Goal: Information Seeking & Learning: Understand process/instructions

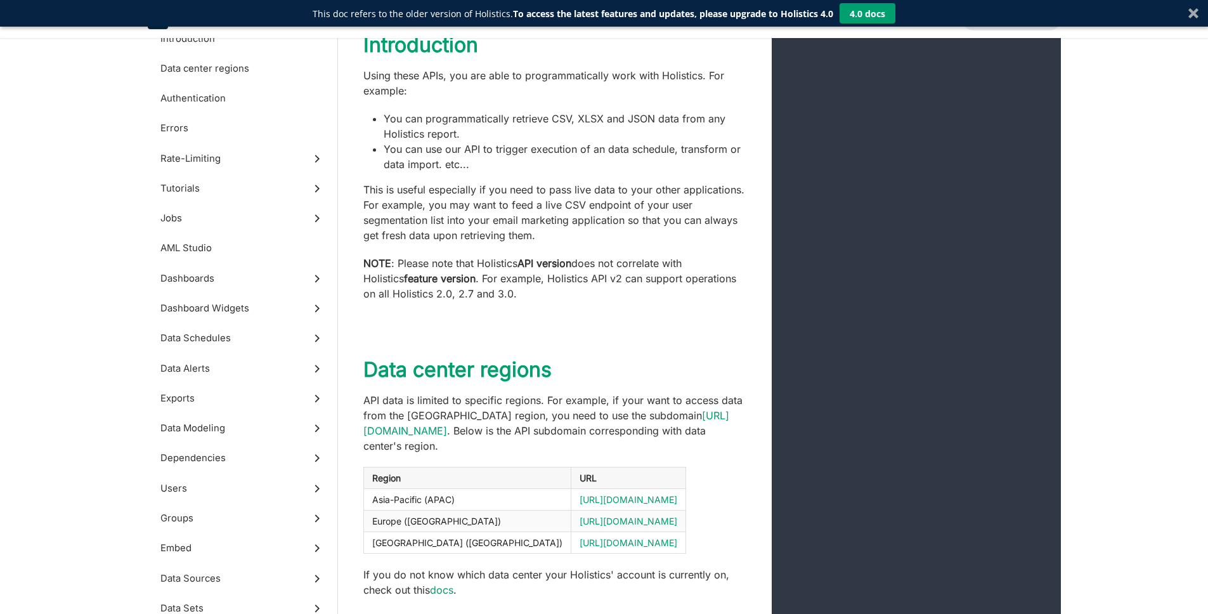
scroll to position [385, 0]
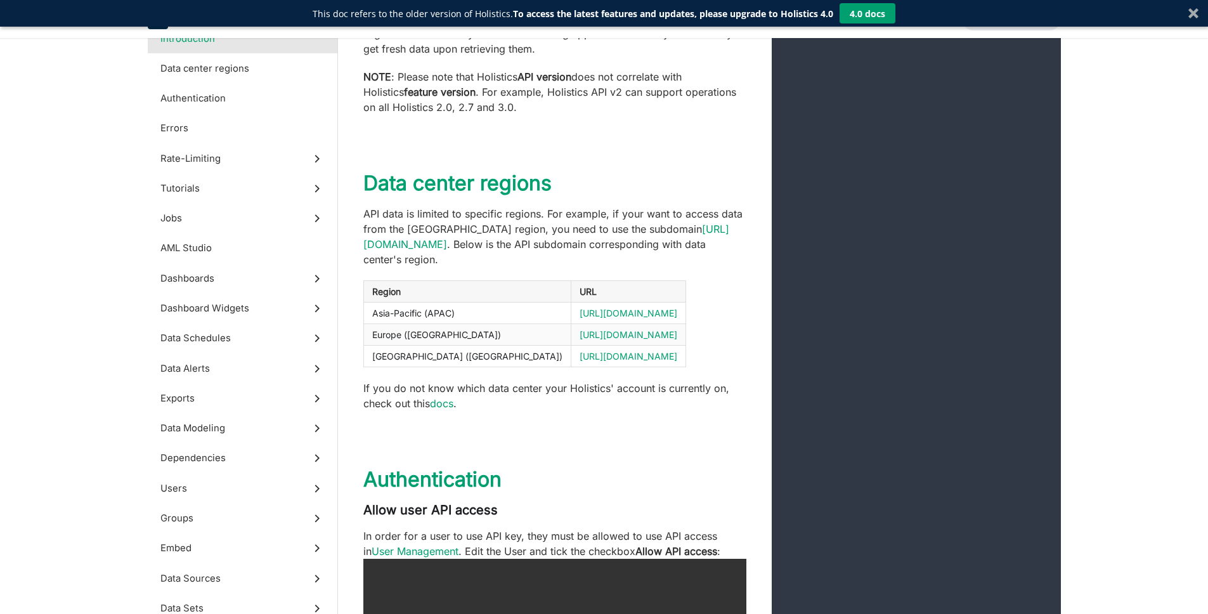
drag, startPoint x: 608, startPoint y: 298, endPoint x: 467, endPoint y: 296, distance: 140.8
click at [571, 302] on td "[URL][DOMAIN_NAME]" at bounding box center [628, 313] width 115 height 22
click at [534, 381] on p "If you do not know which data center your Holistics' account is currently on, c…" at bounding box center [554, 395] width 383 height 30
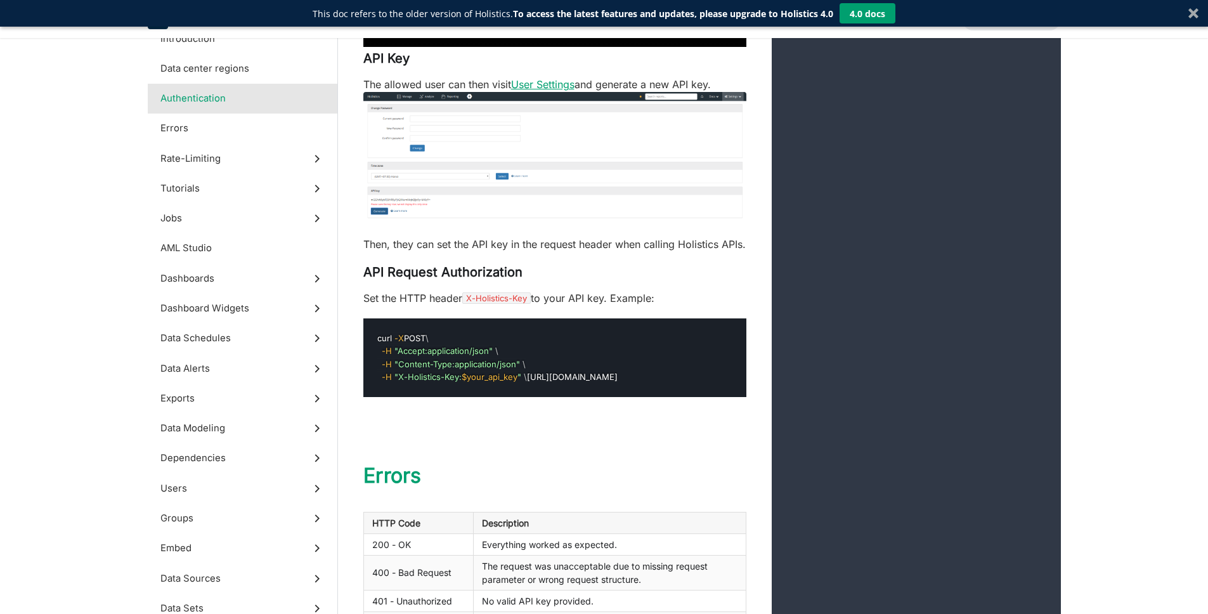
scroll to position [1105, 0]
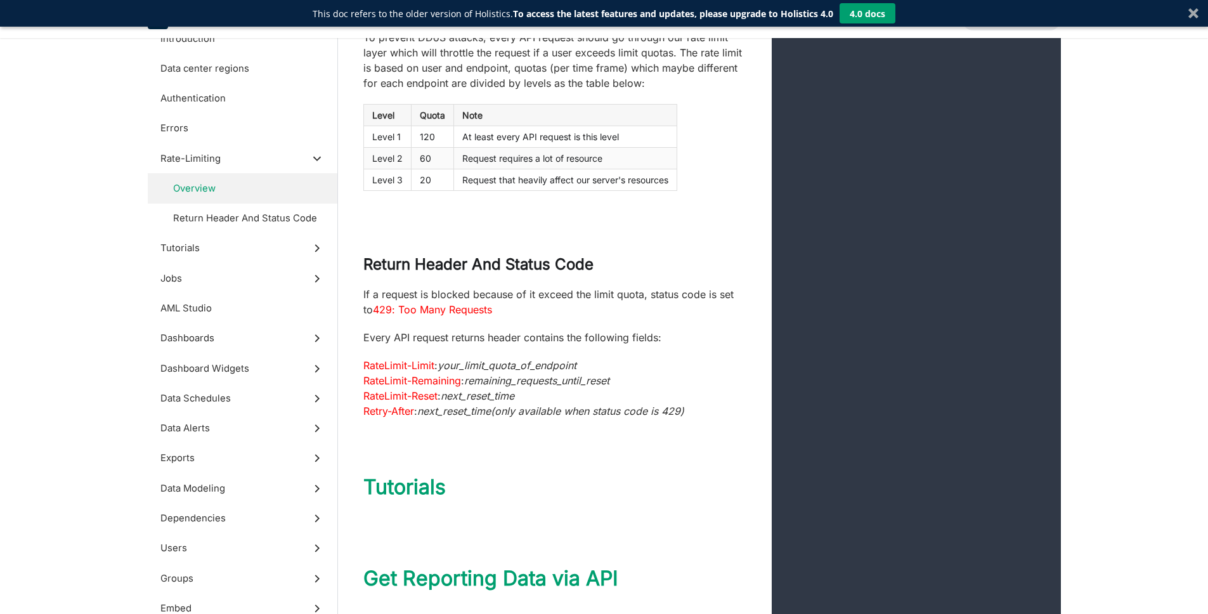
scroll to position [712, 0]
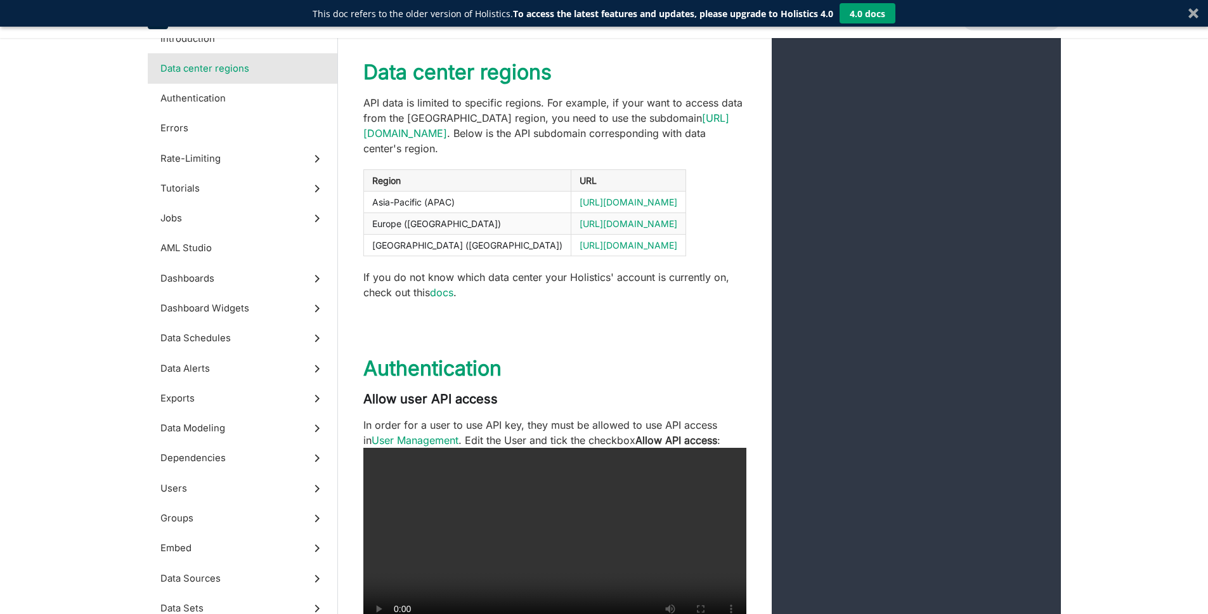
scroll to position [477, 0]
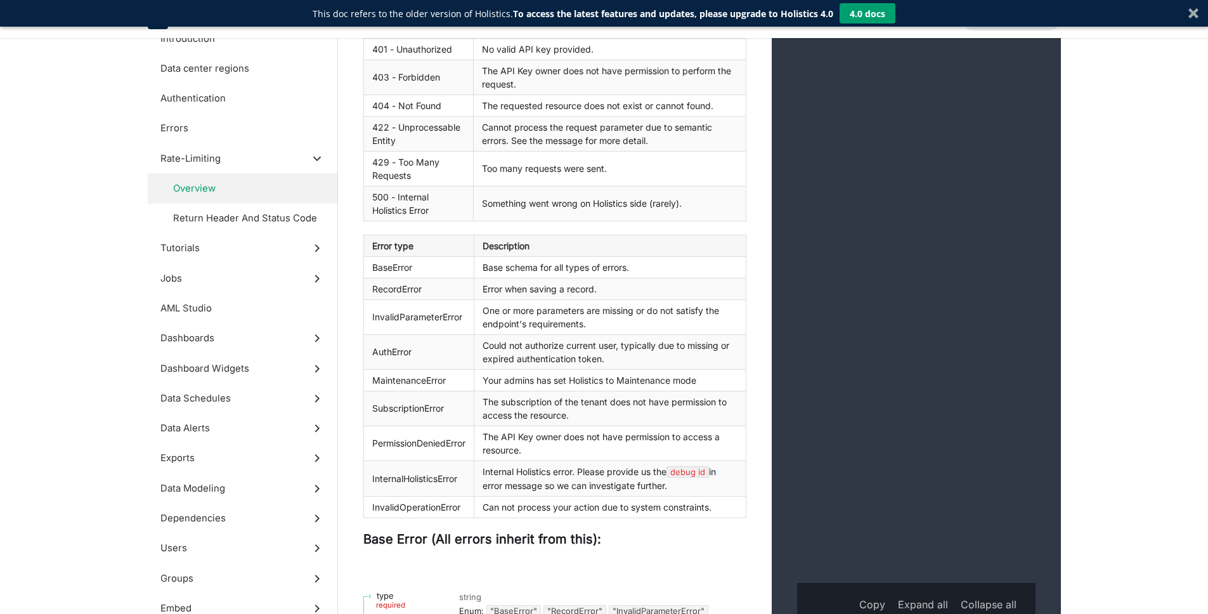
scroll to position [341, 0]
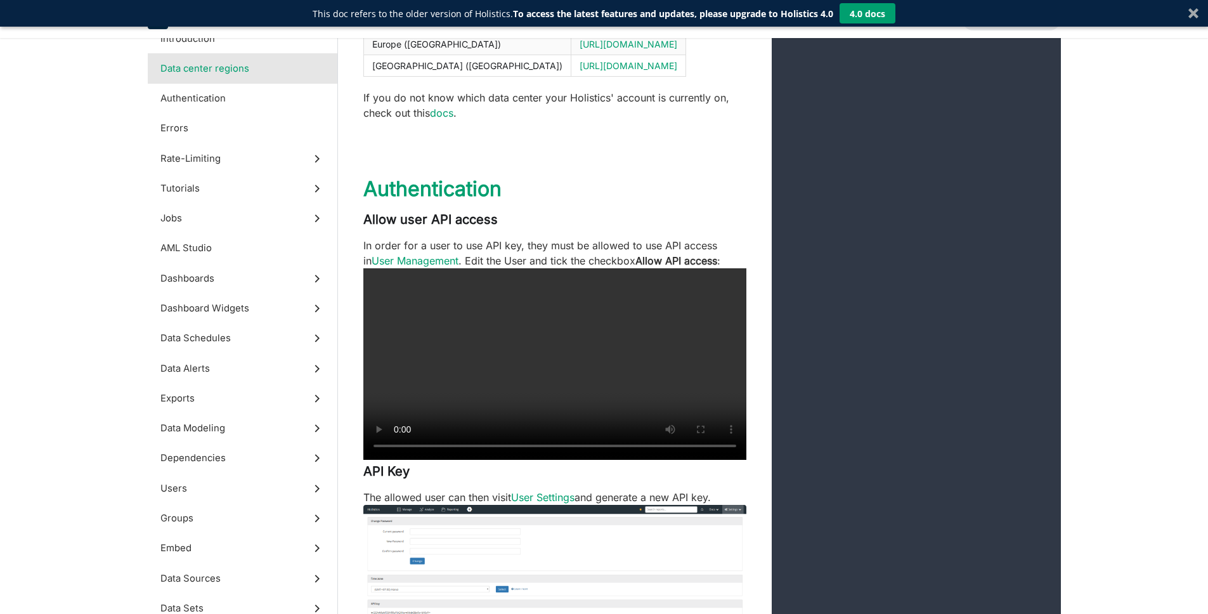
scroll to position [240, 0]
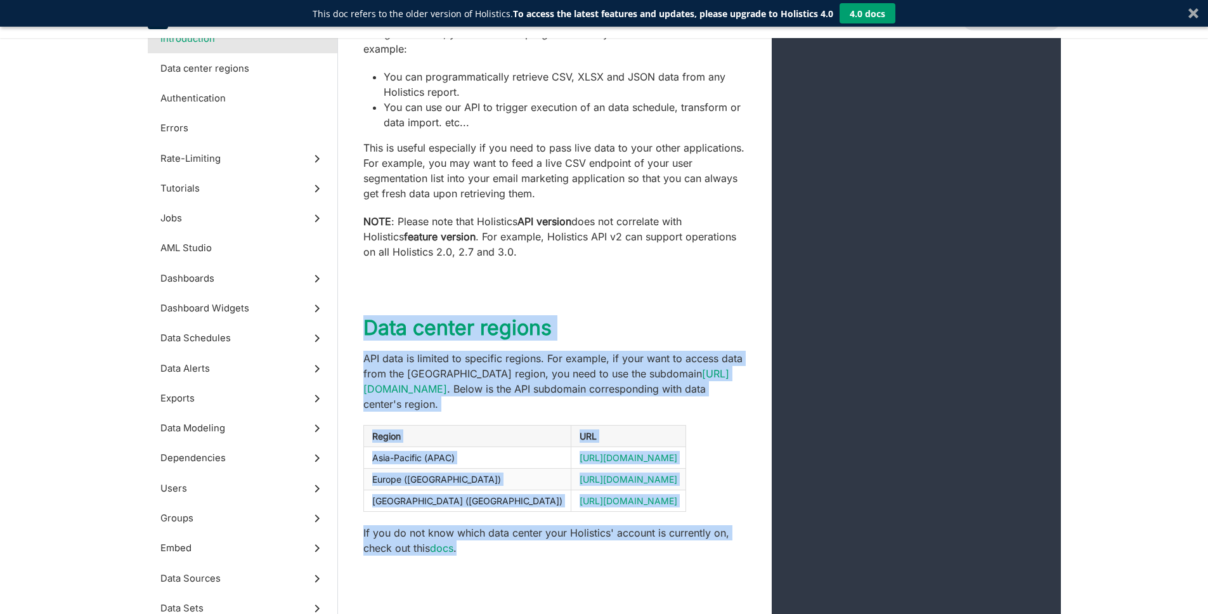
drag, startPoint x: 544, startPoint y: 536, endPoint x: 467, endPoint y: 276, distance: 271.1
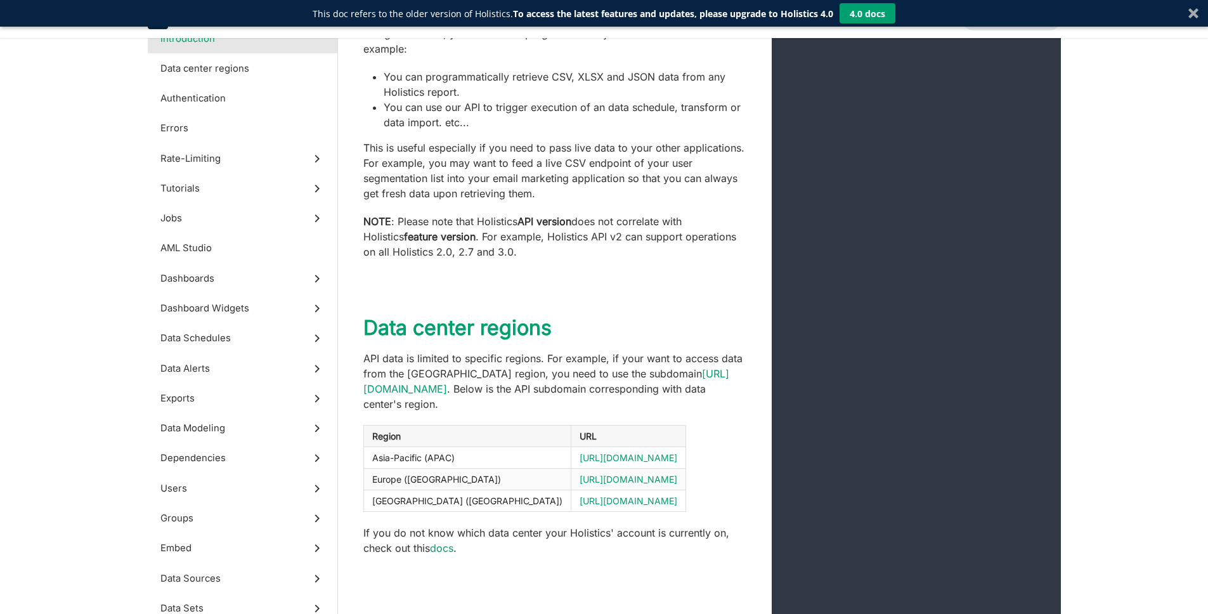
click at [547, 183] on p "This is useful especially if you need to pass live data to your other applicati…" at bounding box center [554, 170] width 383 height 61
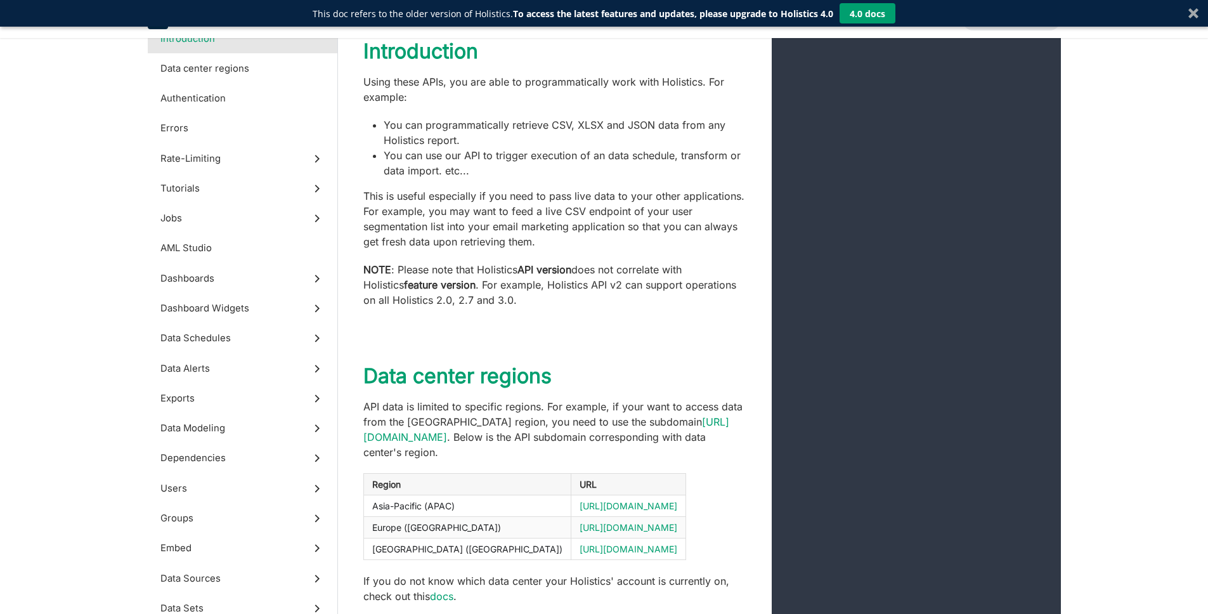
scroll to position [0, 0]
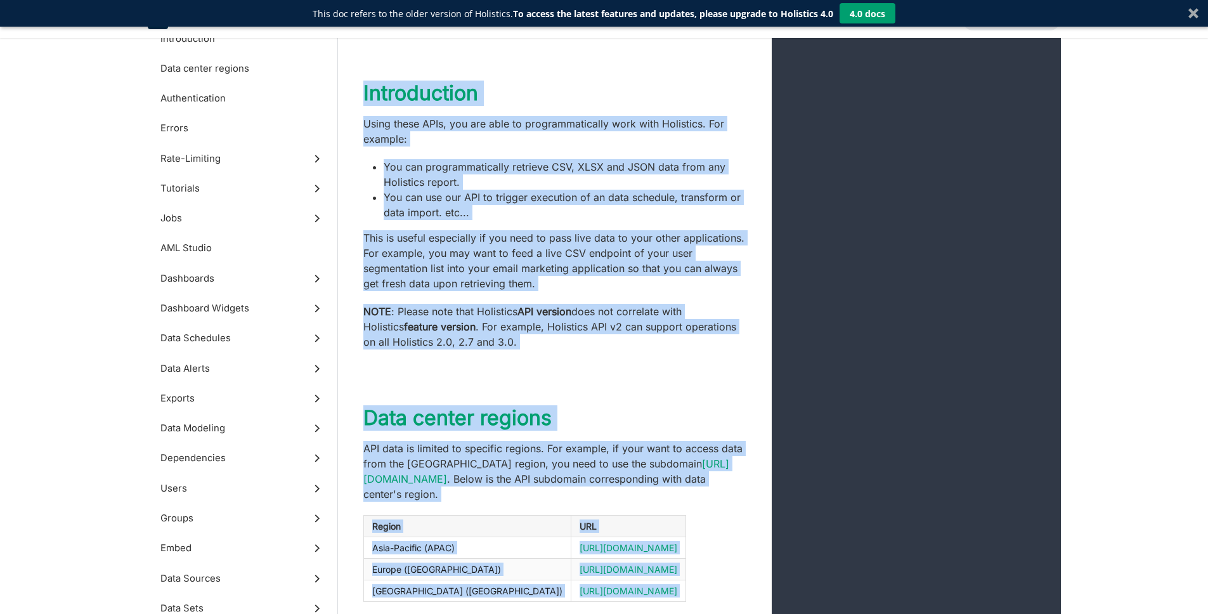
scroll to position [420, 0]
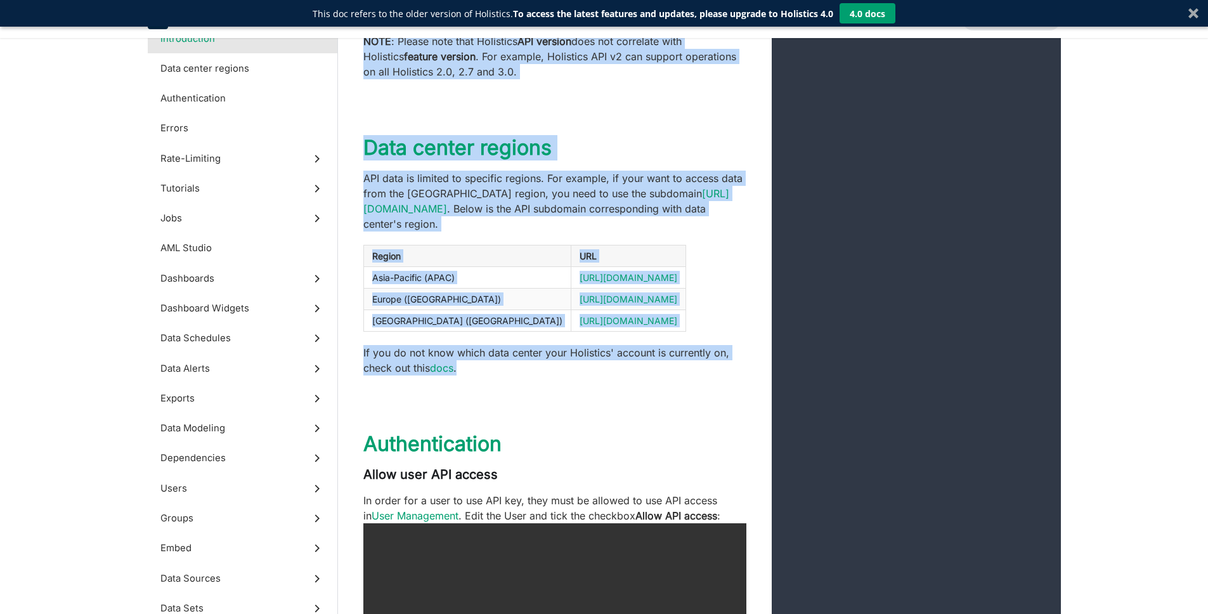
drag, startPoint x: 364, startPoint y: 100, endPoint x: 580, endPoint y: 346, distance: 327.1
click at [620, 264] on table "Region URL Asia-Pacific (APAC) [URL][DOMAIN_NAME] Europe ([GEOGRAPHIC_DATA]) [U…" at bounding box center [554, 288] width 383 height 87
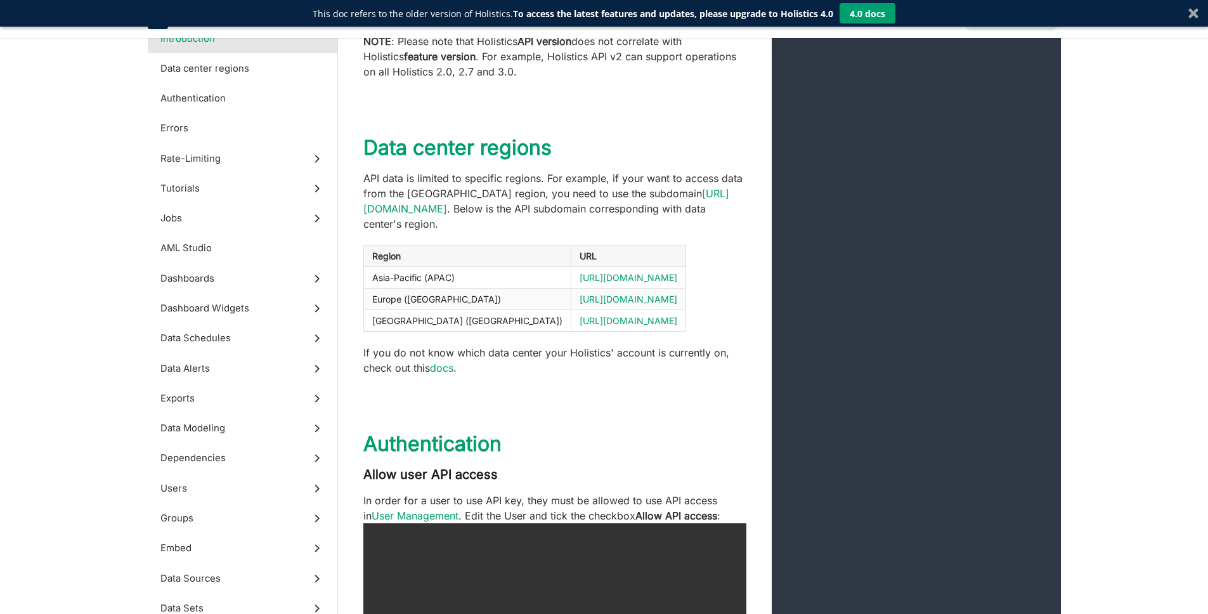
drag, startPoint x: 604, startPoint y: 307, endPoint x: 372, endPoint y: 243, distance: 240.0
click at [372, 245] on table "Region URL Asia-Pacific (APAC) [URL][DOMAIN_NAME] Europe ([GEOGRAPHIC_DATA]) [U…" at bounding box center [554, 288] width 383 height 87
copy table "Region URL Asia-Pacific (APAC) [URL][DOMAIN_NAME] Europe ([GEOGRAPHIC_DATA]) [U…"
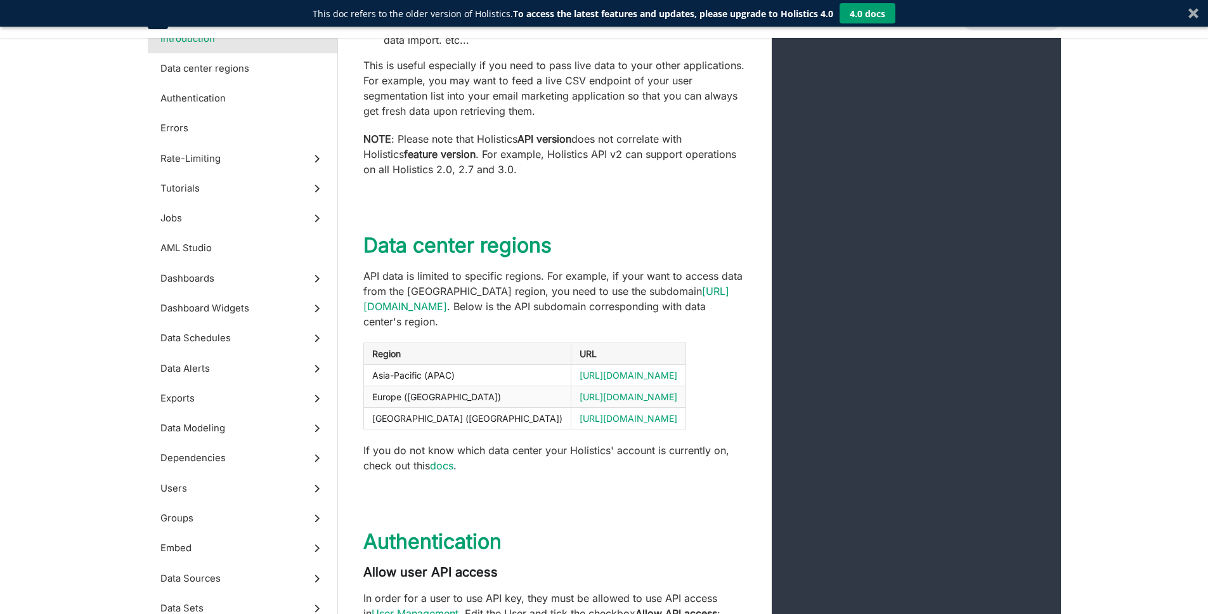
scroll to position [279, 0]
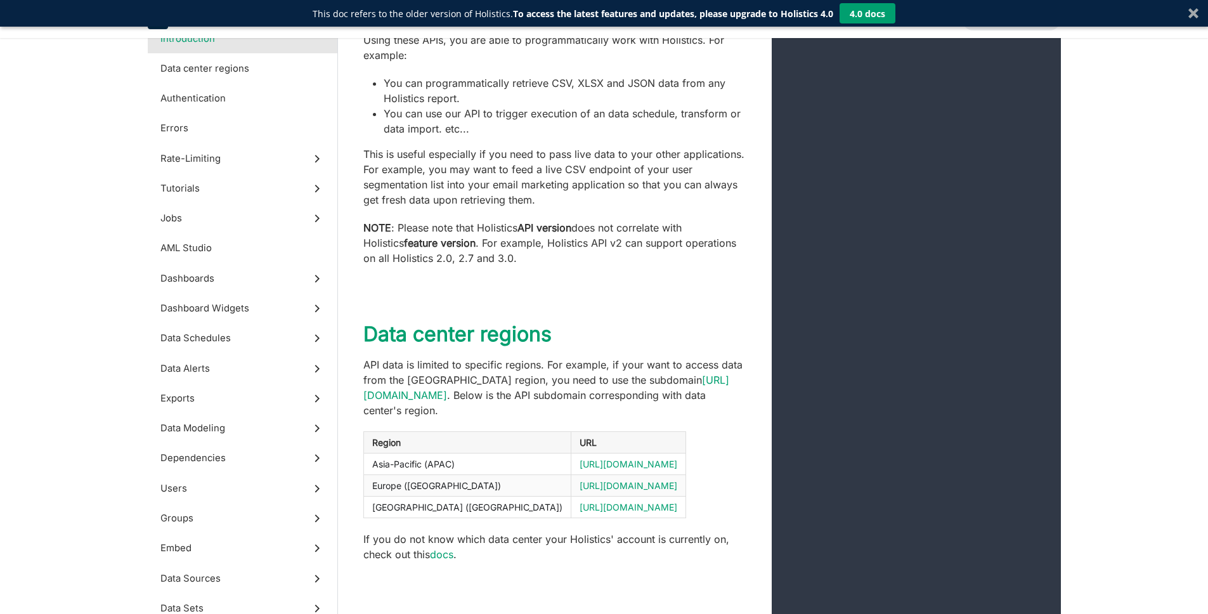
scroll to position [363, 0]
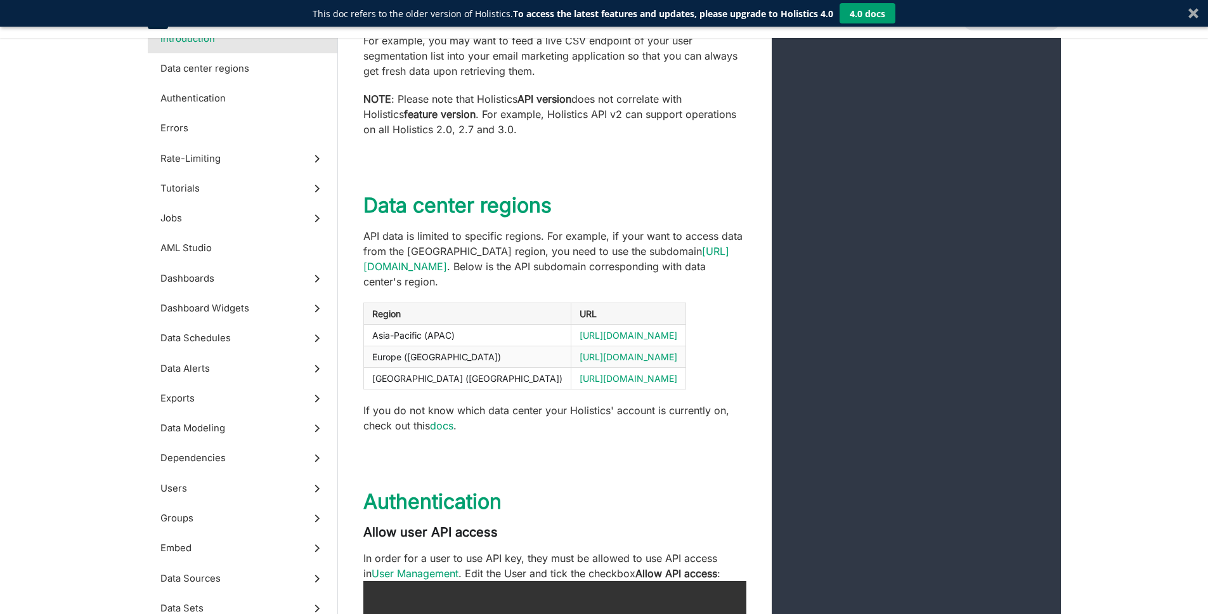
click at [568, 237] on p "API data is limited to specific regions. For example, if your want to access da…" at bounding box center [554, 258] width 383 height 61
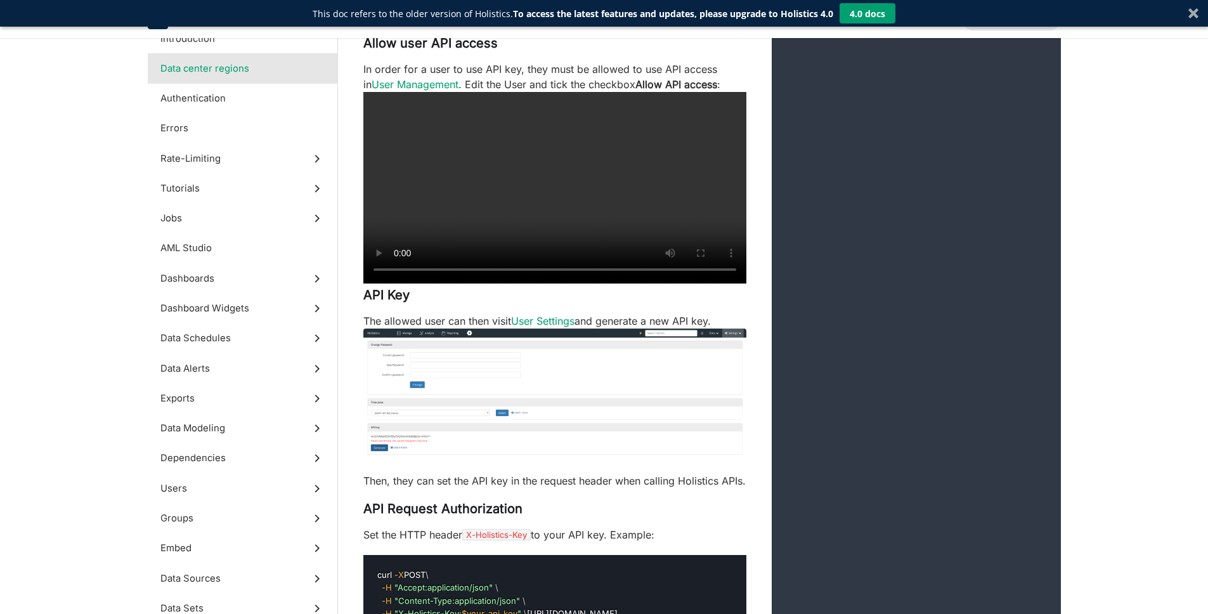
scroll to position [973, 0]
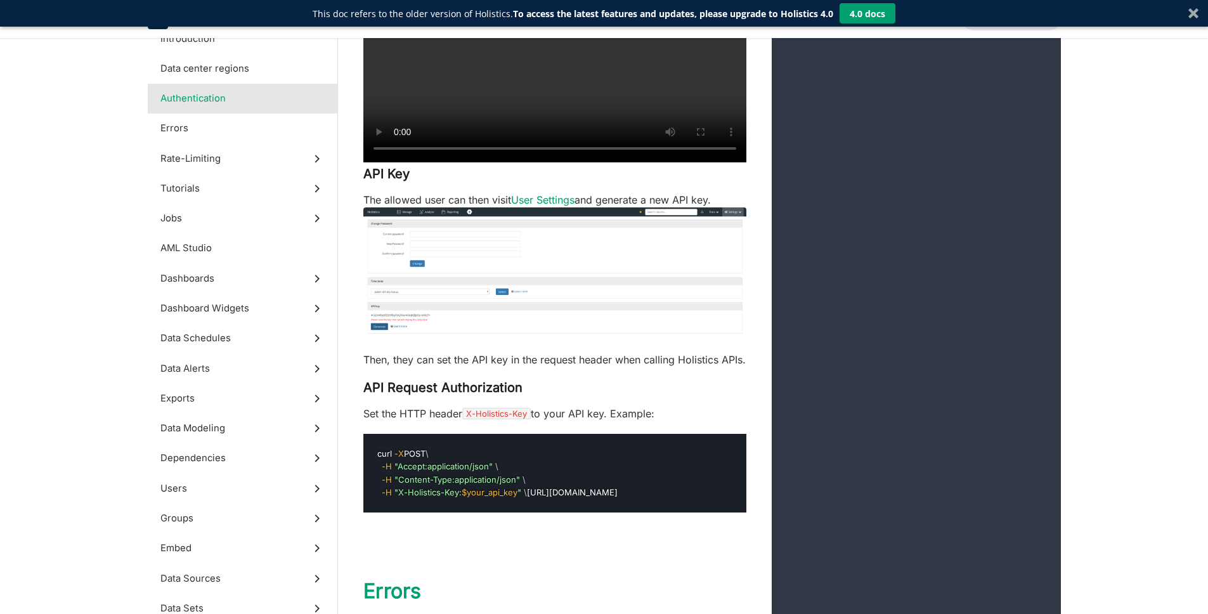
click at [503, 272] on img at bounding box center [554, 271] width 383 height 128
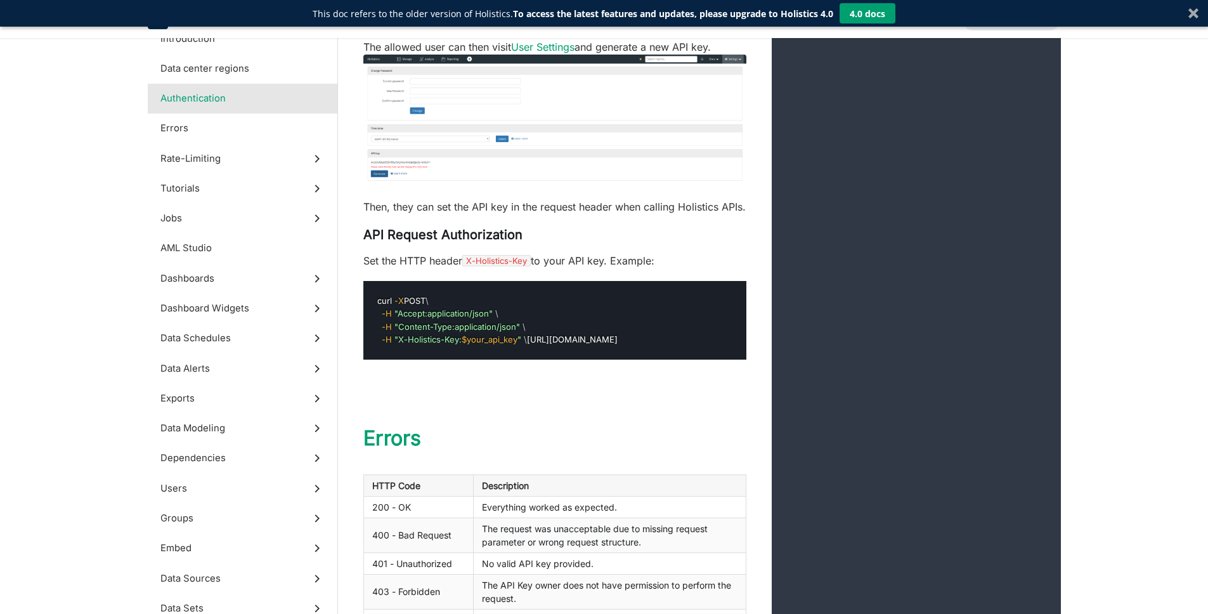
scroll to position [1194, 0]
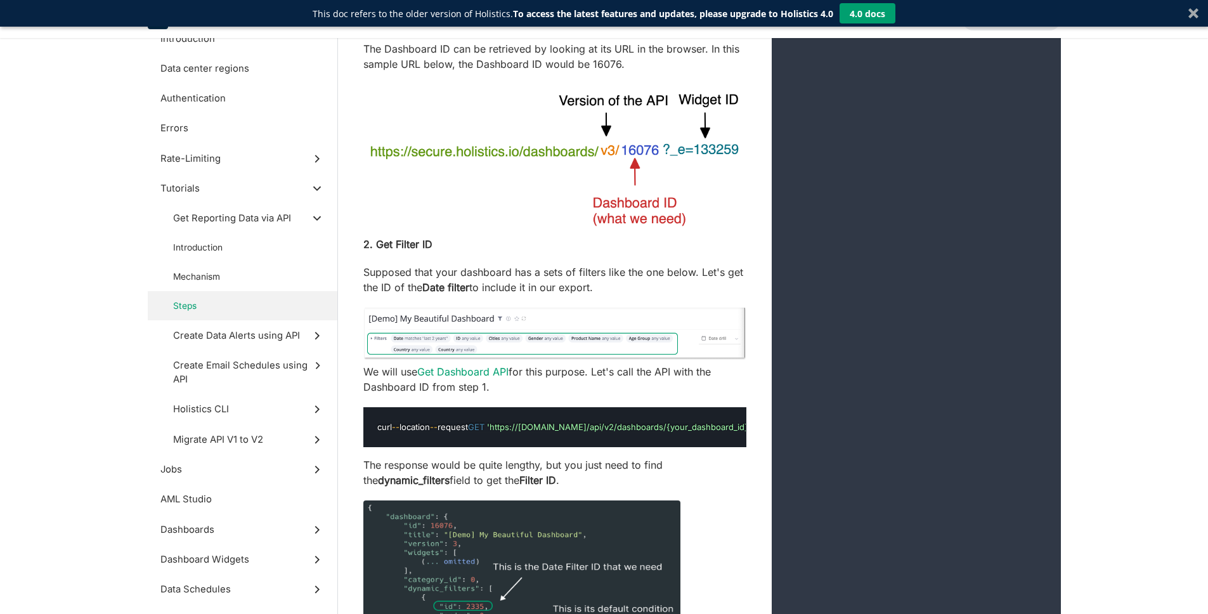
scroll to position [4377, 0]
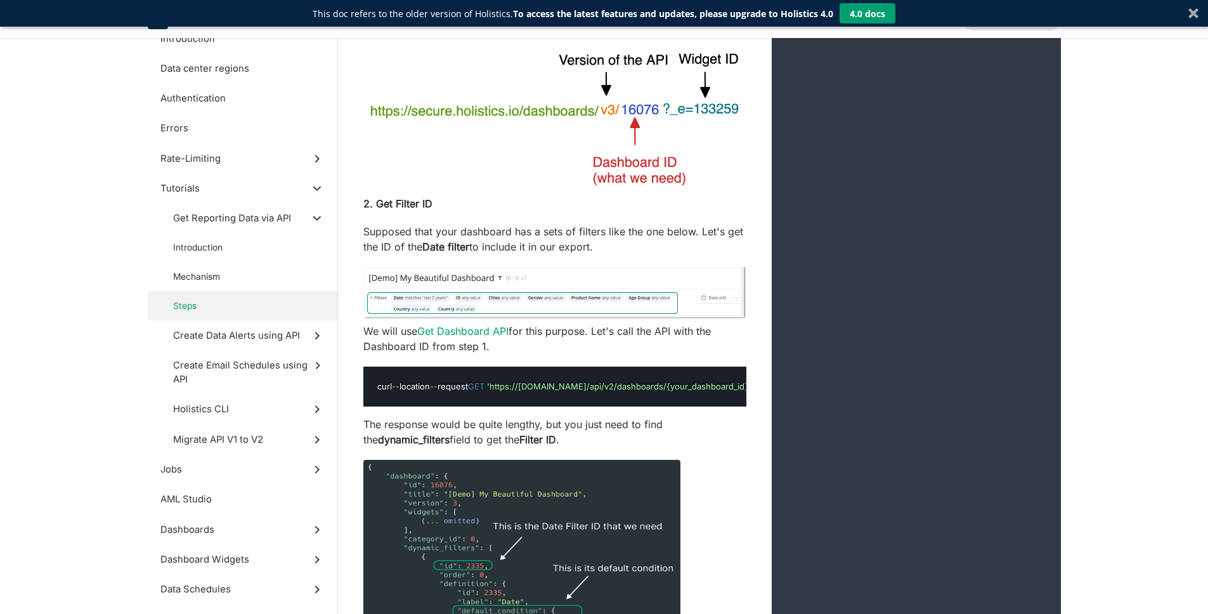
click at [581, 192] on img at bounding box center [554, 118] width 383 height 148
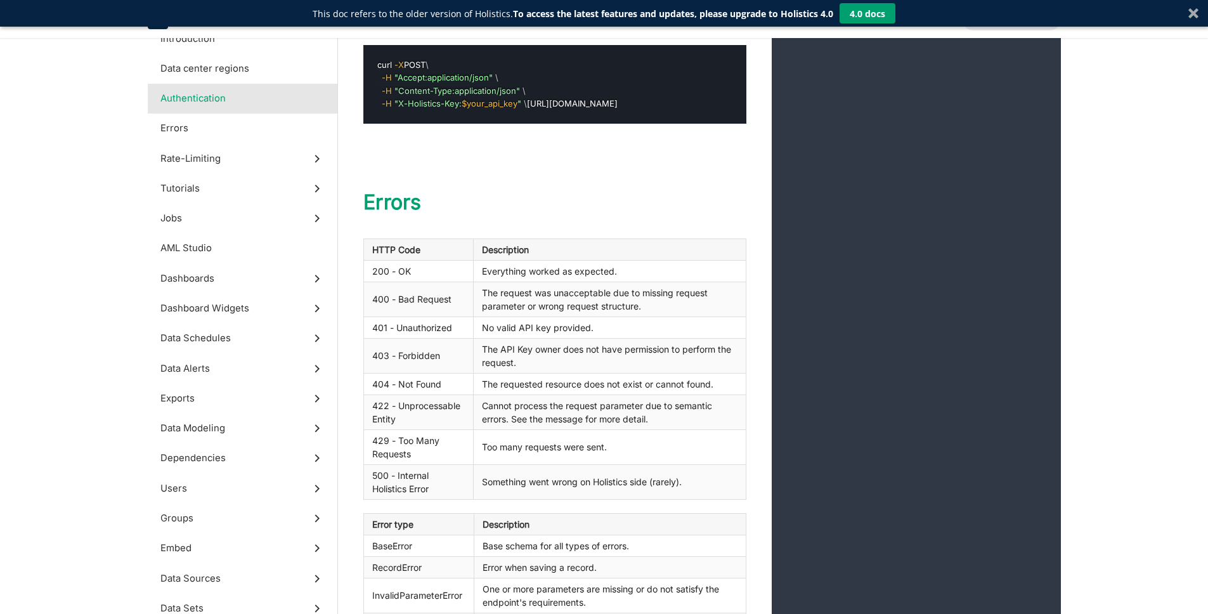
scroll to position [19160, 0]
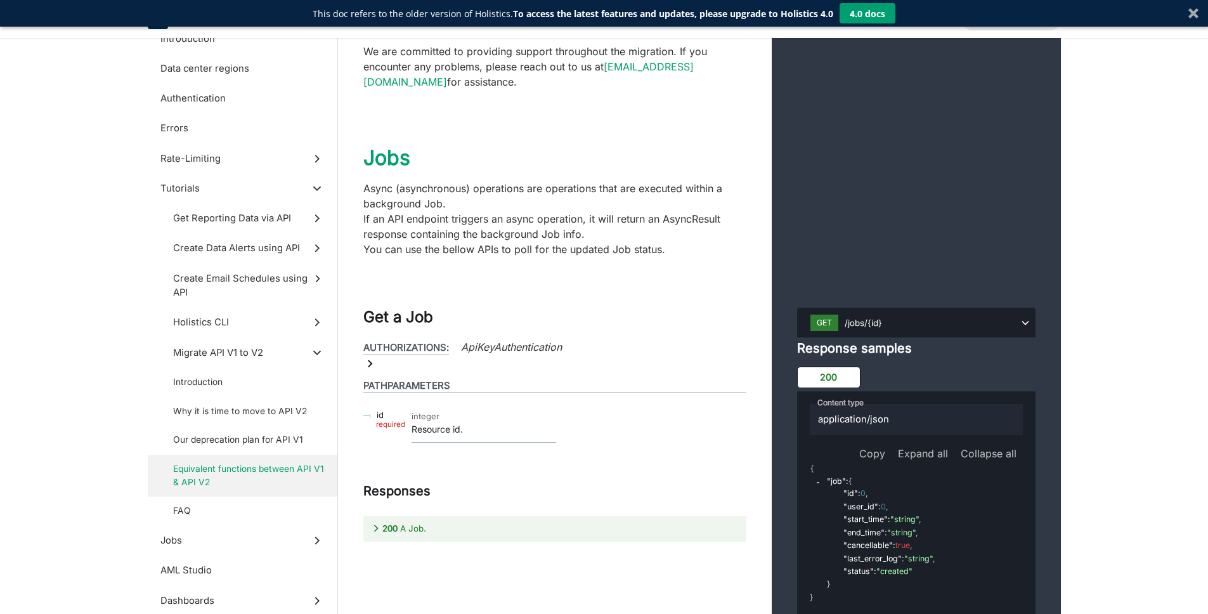
scroll to position [37422, 0]
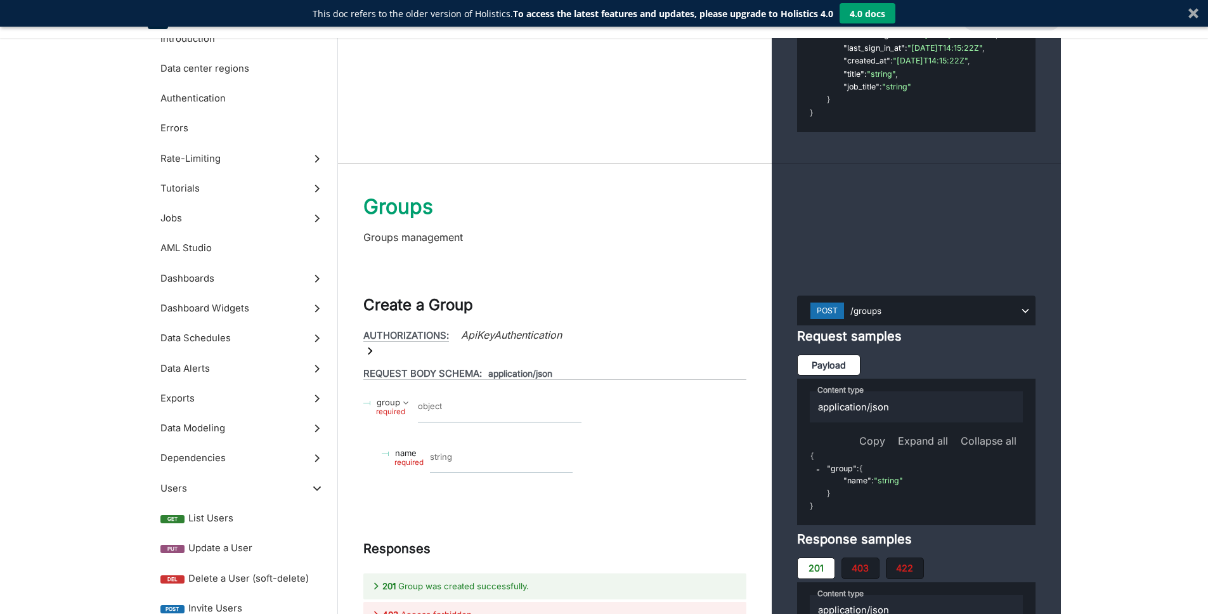
scroll to position [19160, 0]
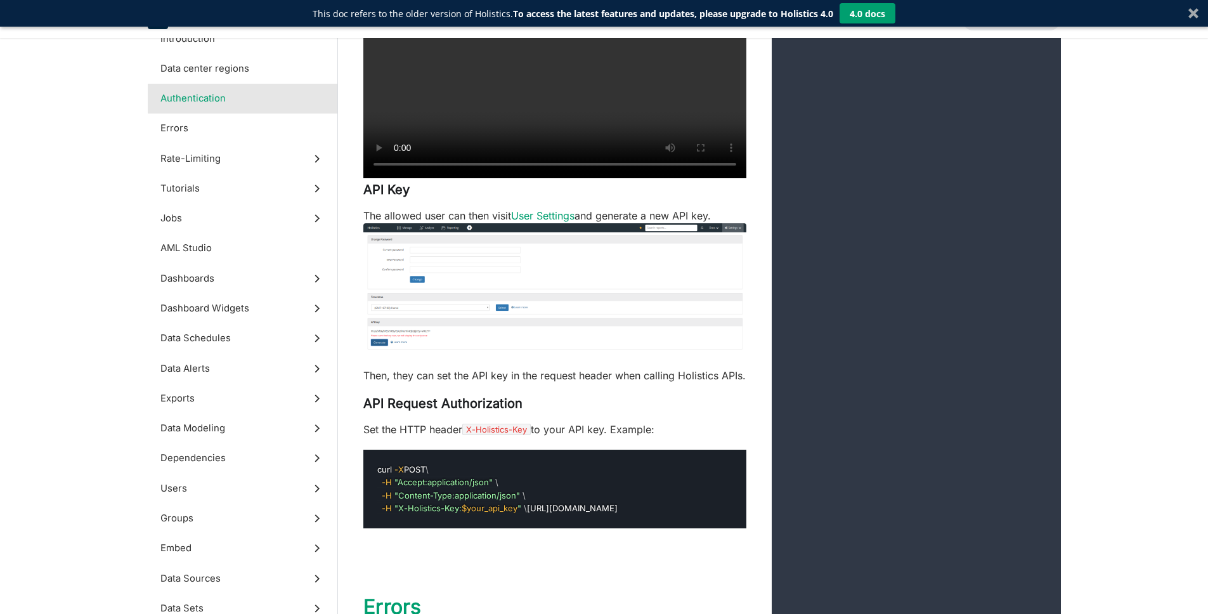
scroll to position [146, 0]
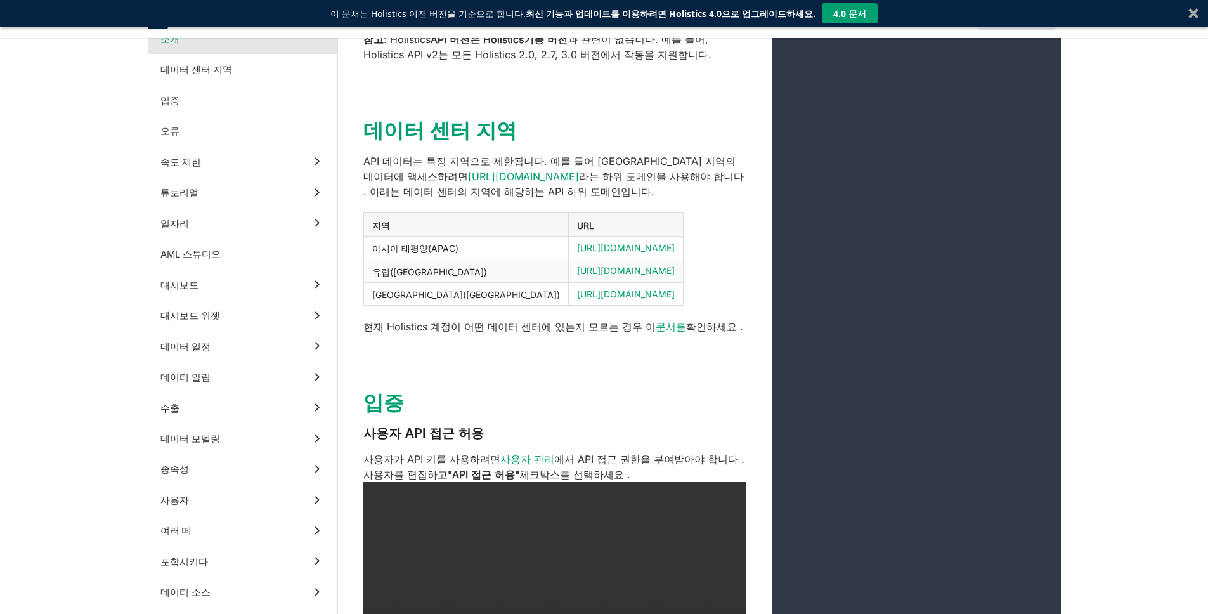
scroll to position [221, 0]
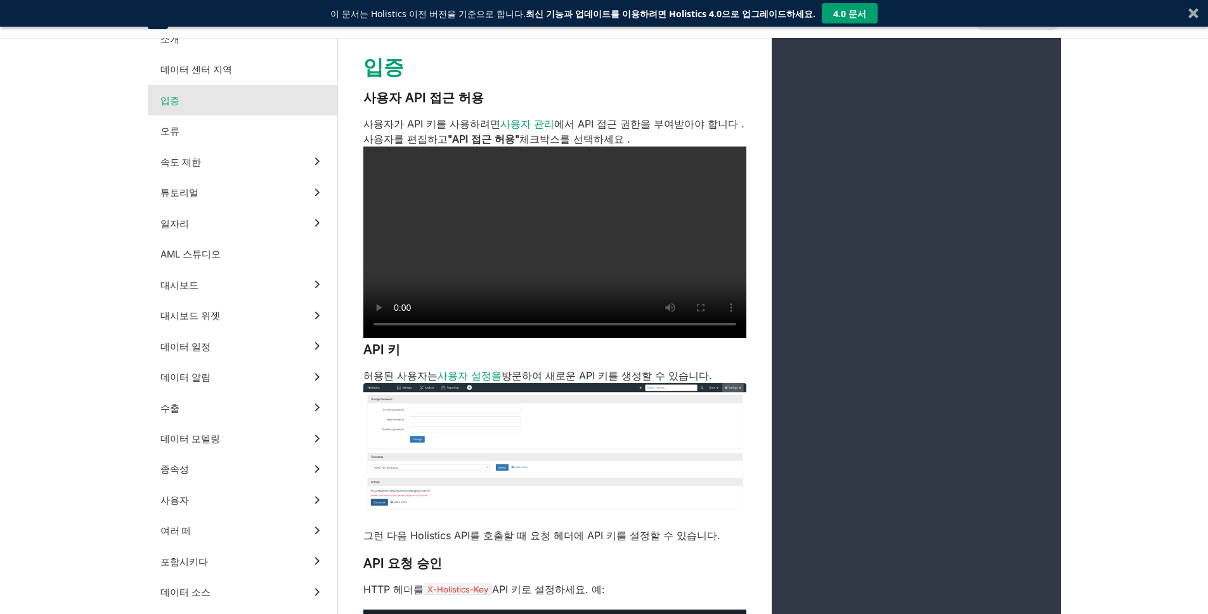
scroll to position [742, 0]
click at [552, 205] on video at bounding box center [554, 242] width 383 height 191
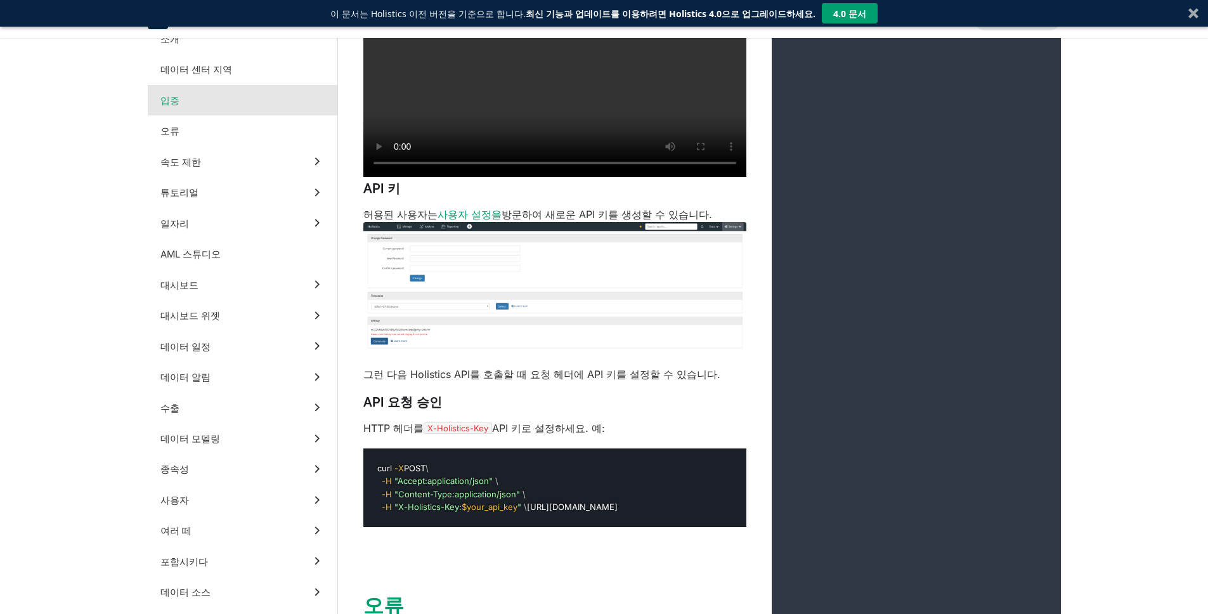
scroll to position [971, 0]
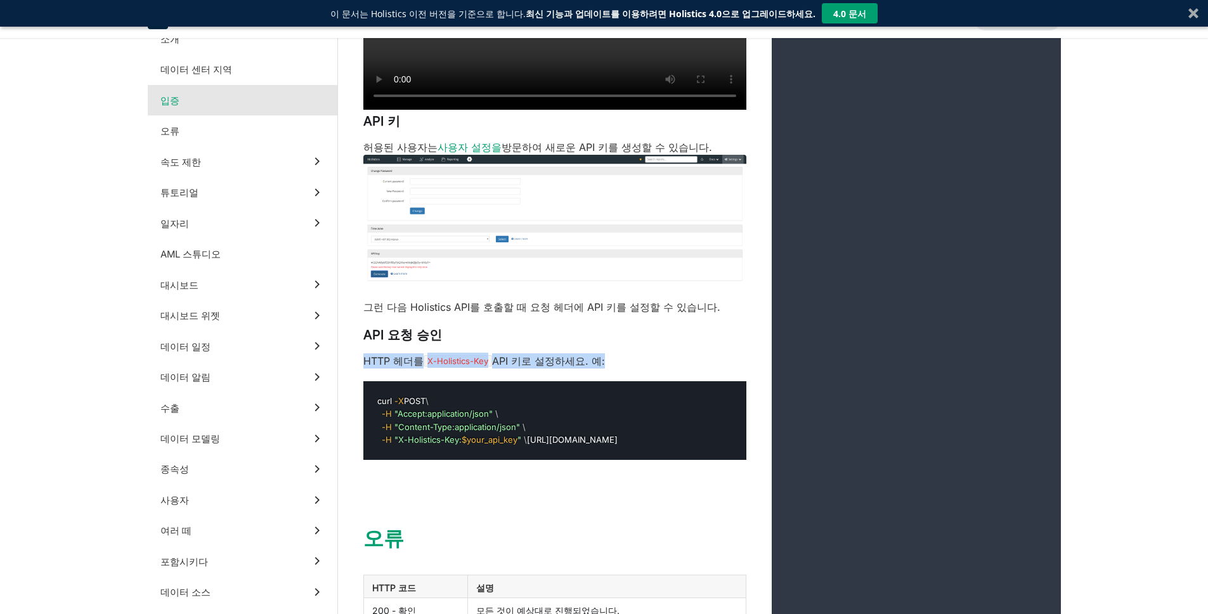
drag, startPoint x: 593, startPoint y: 368, endPoint x: 359, endPoint y: 368, distance: 234.0
click at [359, 368] on div "사용자 API 접근 허용 사용자가 API 키를 사용하려면 사용자 관리 에서 API 접근 권한을 부여받아야 합니다 . 사용자를 편집하고 "API…" at bounding box center [555, 161] width 434 height 598
click at [526, 446] on code "curl -X POST \ -H "Accept:application/json" \ -H "Content-Type:application/json…" at bounding box center [498, 420] width 242 height 51
drag, startPoint x: 516, startPoint y: 448, endPoint x: 479, endPoint y: 437, distance: 37.7
click at [481, 438] on code "curl -X POST \ -H "Accept:application/json" \ -H "Content-Type:application/json…" at bounding box center [498, 420] width 242 height 51
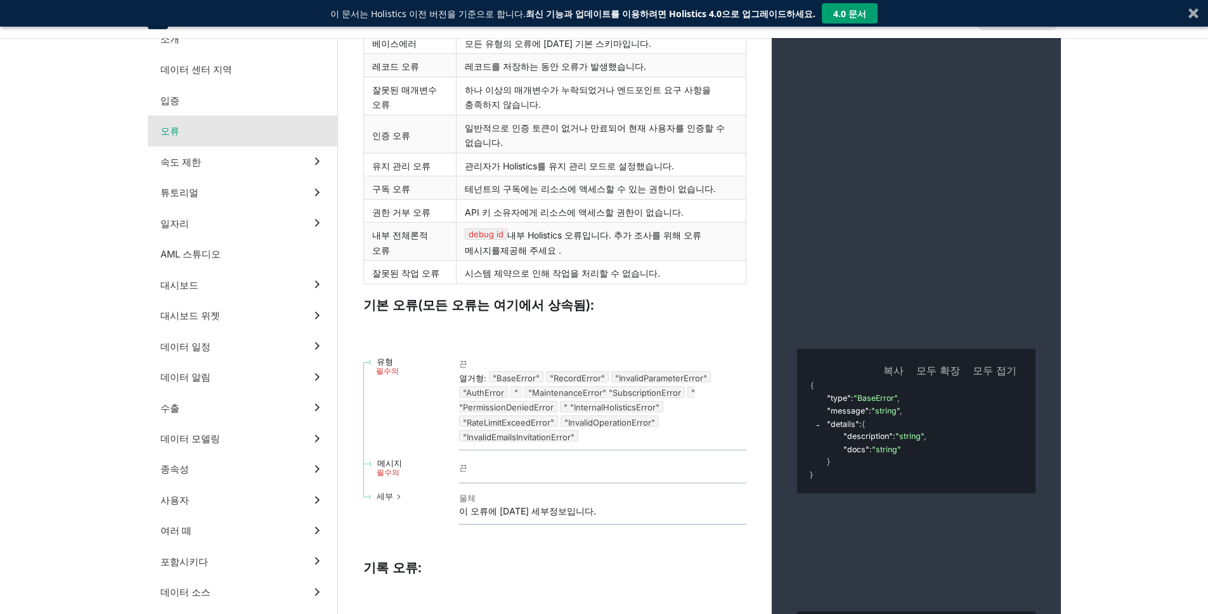
scroll to position [1819, 0]
click at [636, 298] on h3 "기본 오류(모든 오류는 여기에서 상속됨):" at bounding box center [554, 306] width 383 height 16
click at [635, 298] on h3 "기본 오류(모든 오류는 여기에서 상속됨):" at bounding box center [554, 306] width 383 height 16
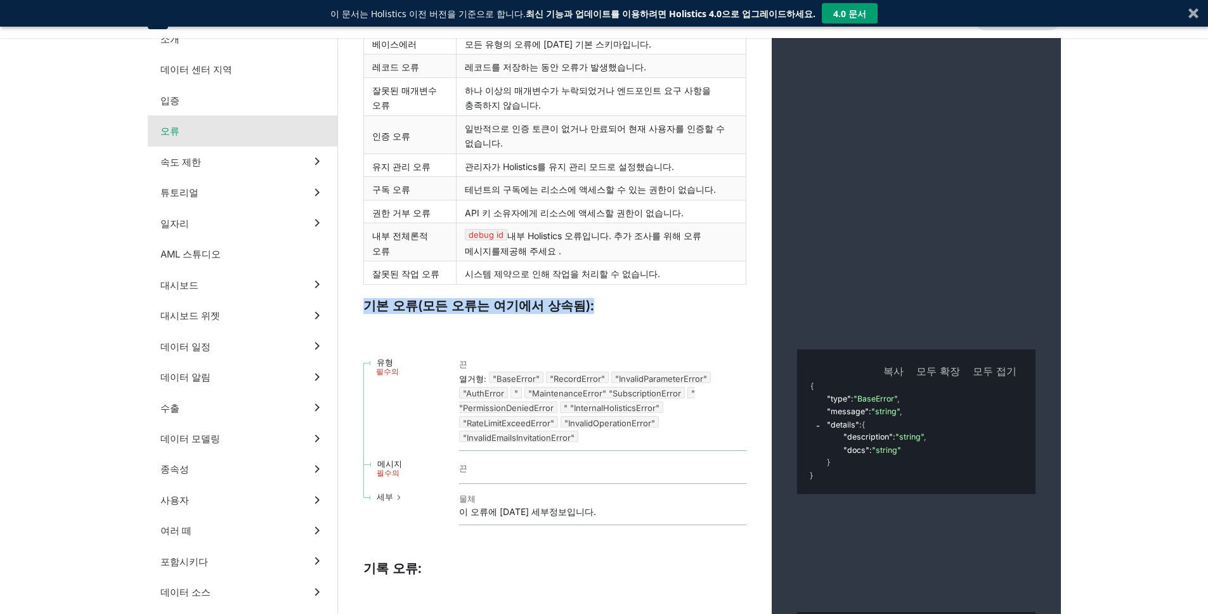
click at [635, 298] on h3 "기본 오류(모든 오류는 여기에서 상속됨):" at bounding box center [554, 306] width 383 height 16
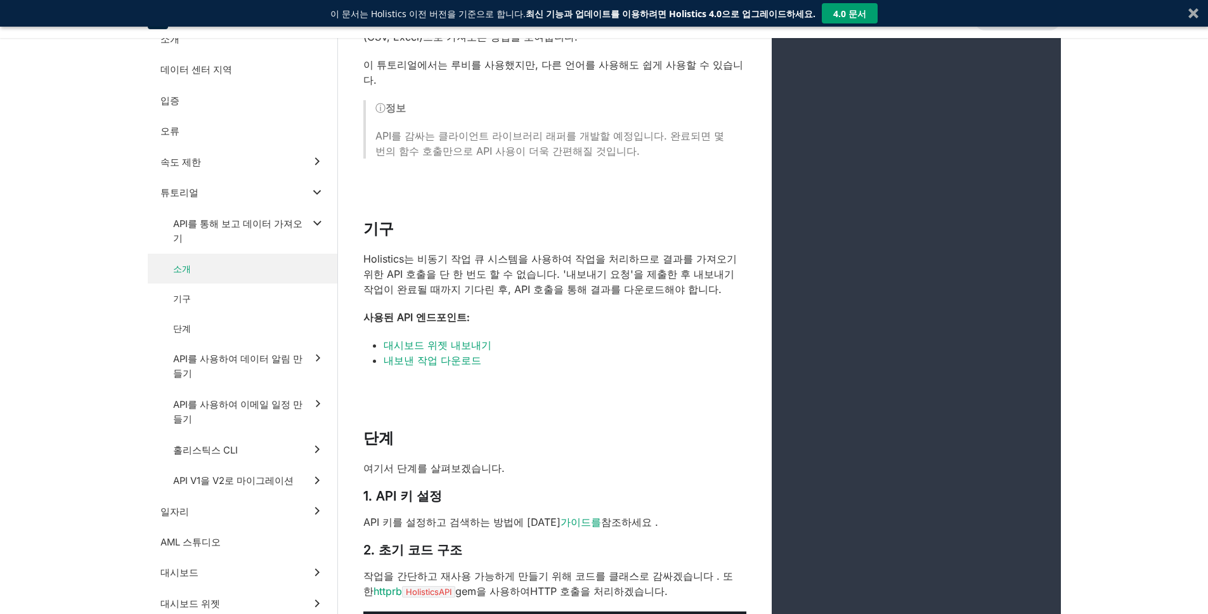
scroll to position [3505, 0]
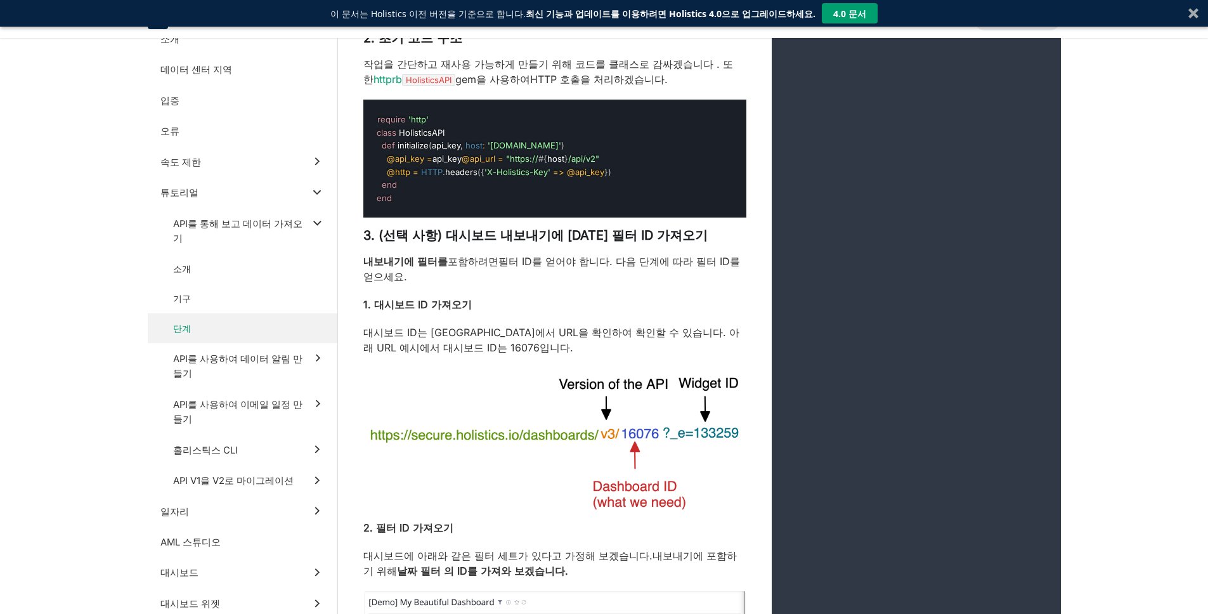
scroll to position [4216, 0]
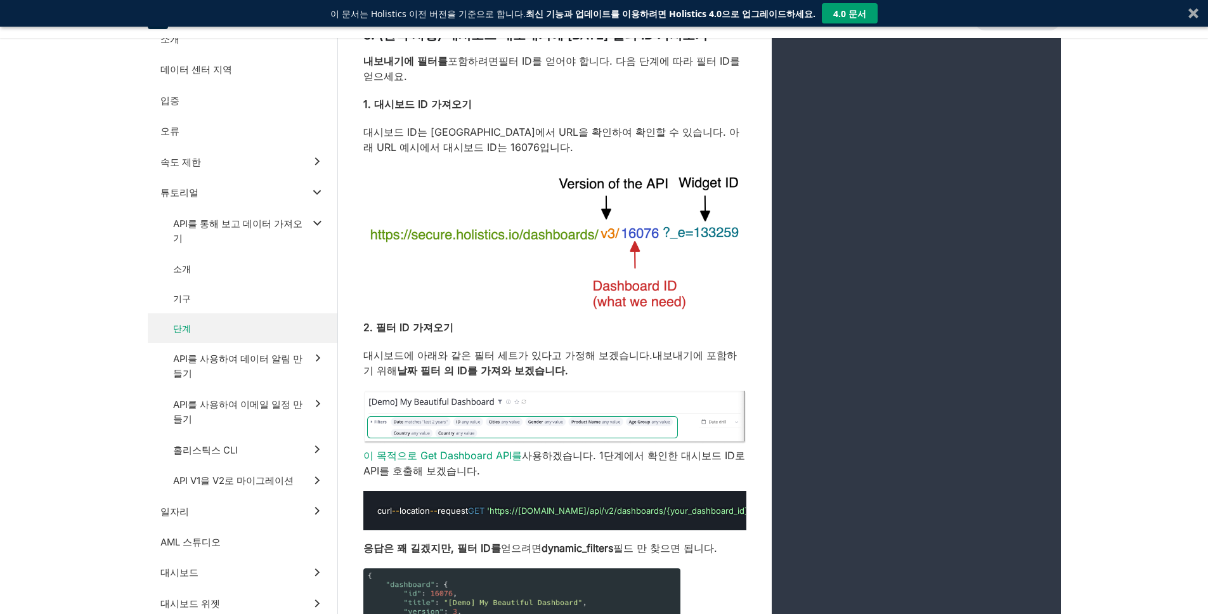
drag, startPoint x: 674, startPoint y: 498, endPoint x: 696, endPoint y: 506, distance: 23.5
click at [725, 503] on pre "curl - - location - - request GET 'https://[DOMAIN_NAME]/api/v2/dashboards/{you…" at bounding box center [554, 511] width 383 height 40
drag, startPoint x: 671, startPoint y: 507, endPoint x: 645, endPoint y: 504, distance: 26.2
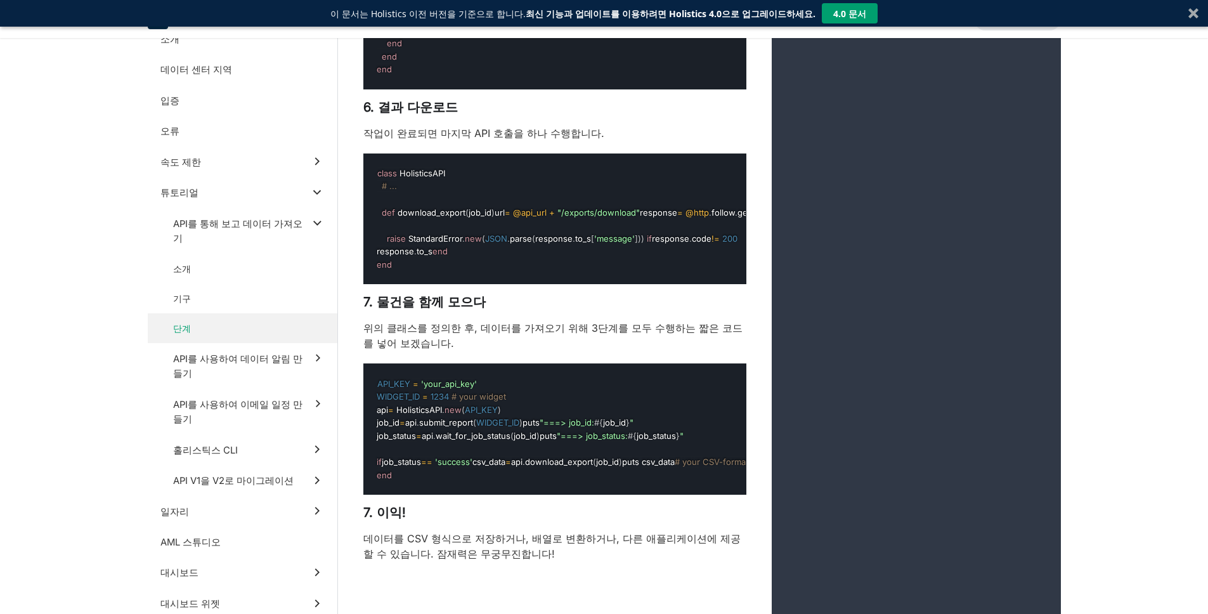
scroll to position [6291, 0]
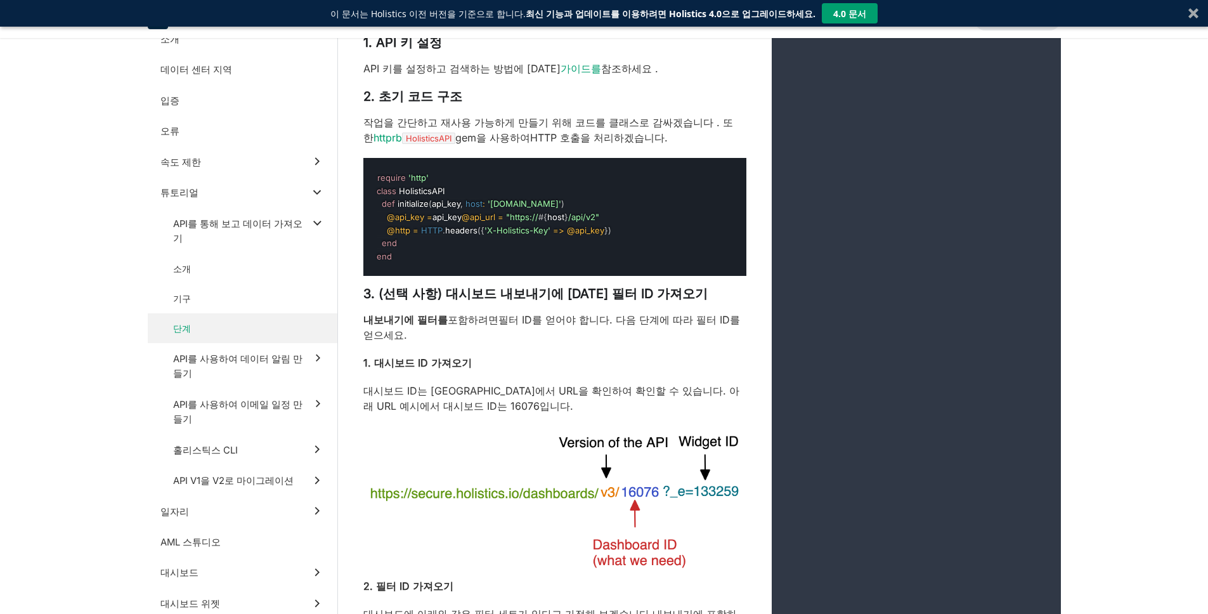
scroll to position [3955, 0]
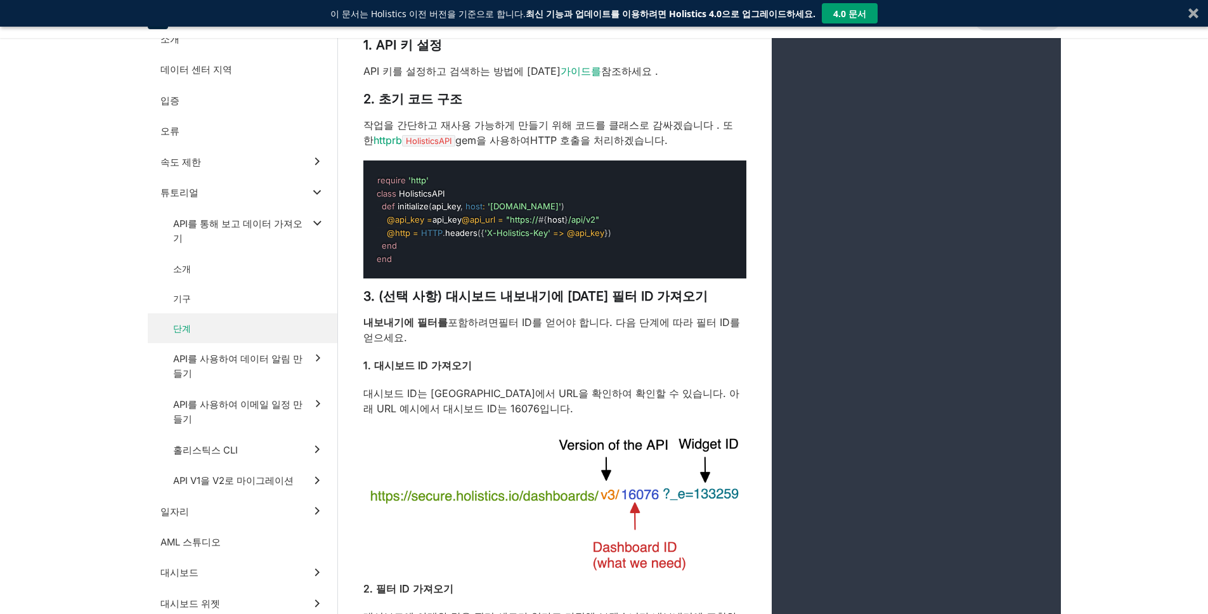
click at [519, 439] on img at bounding box center [554, 503] width 383 height 148
click at [519, 438] on img at bounding box center [554, 503] width 383 height 148
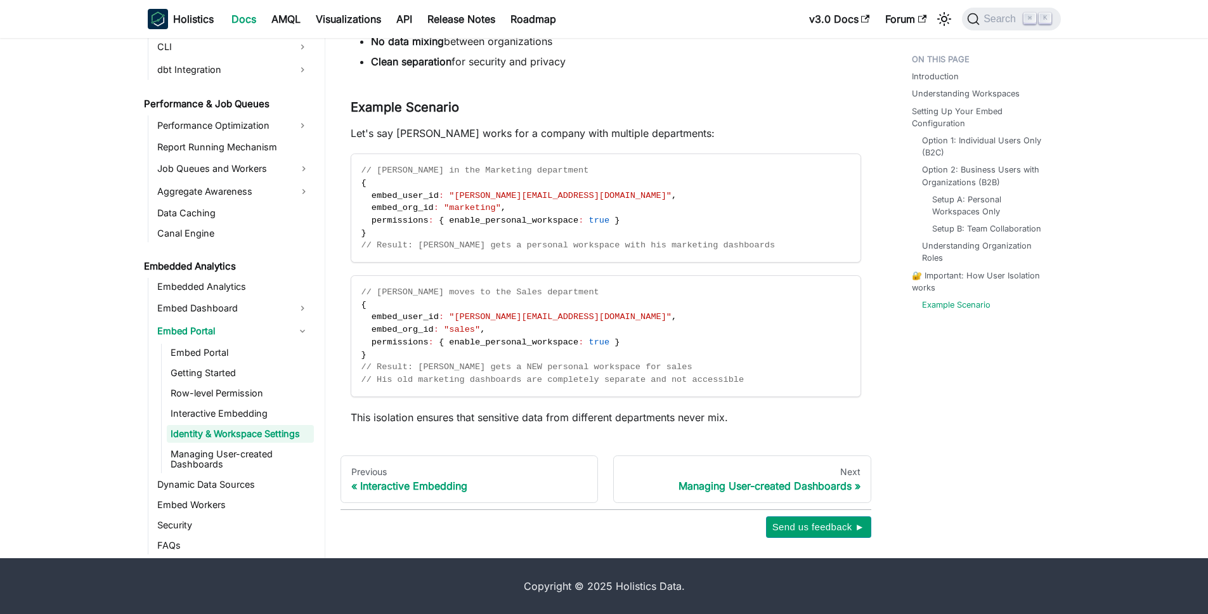
scroll to position [1069, 0]
